Goal: Task Accomplishment & Management: Manage account settings

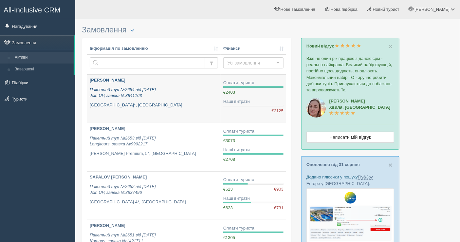
click at [172, 93] on p "Пакетний тур №2654 від 02.09.2025 Join UP, заявка №3841163" at bounding box center [154, 93] width 128 height 12
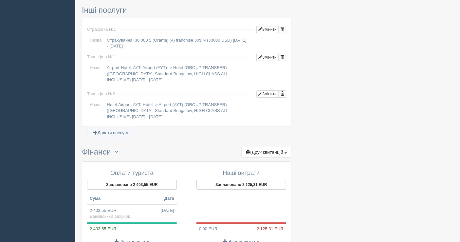
scroll to position [600, 0]
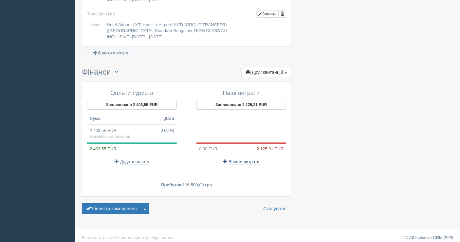
click at [237, 159] on span "Внести витрати" at bounding box center [243, 161] width 31 height 5
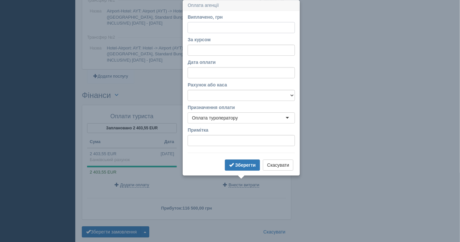
scroll to position [576, 0]
click at [222, 43] on div "За курсом" at bounding box center [241, 46] width 107 height 19
click at [215, 54] on input "За курсом" at bounding box center [241, 50] width 107 height 11
type input "48.17"
click at [275, 92] on select "Банківський рахунок Готівкова каса" at bounding box center [241, 95] width 107 height 11
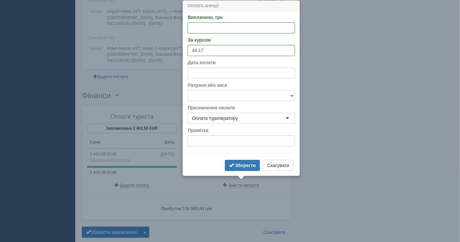
select select "1598"
click at [188, 90] on select "Банківський рахунок Готівкова каса" at bounding box center [241, 95] width 107 height 11
click at [216, 27] on input "Виплачено, грн" at bounding box center [241, 27] width 107 height 11
paste input "102388.17"
type input "102388.17"
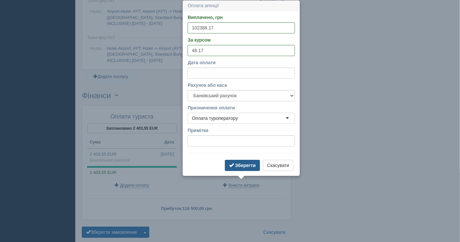
click at [249, 168] on button "Зберегти" at bounding box center [242, 165] width 35 height 11
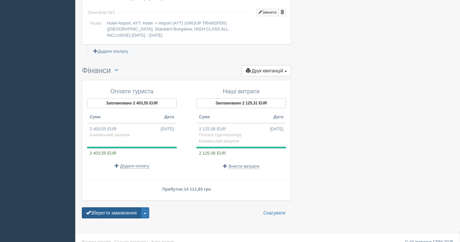
scroll to position [606, 0]
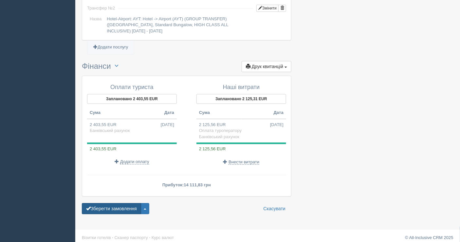
click at [118, 203] on button "Зберегти замовлення" at bounding box center [111, 208] width 59 height 11
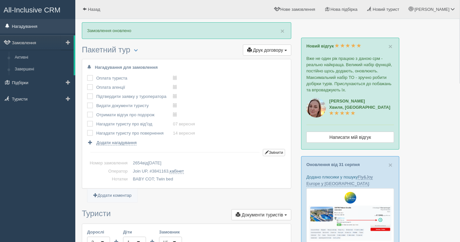
click at [32, 24] on link "Нагадування" at bounding box center [37, 26] width 75 height 14
